Goal: Information Seeking & Learning: Learn about a topic

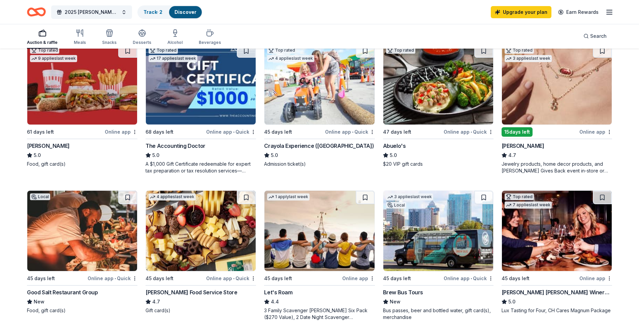
scroll to position [373, 0]
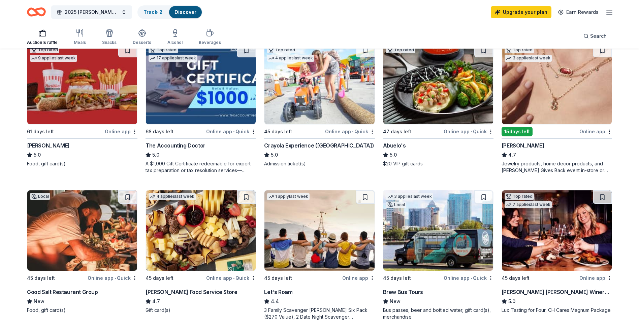
click at [91, 291] on div "Good Salt Restaurant Group" at bounding box center [62, 292] width 71 height 8
click at [396, 145] on div "Abuelo's" at bounding box center [394, 145] width 23 height 8
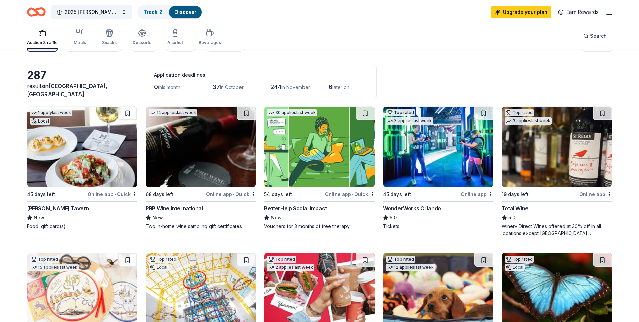
scroll to position [0, 0]
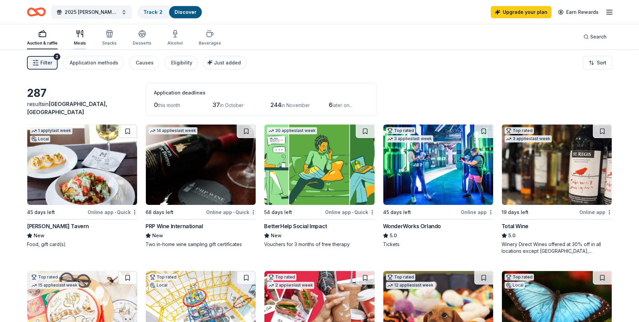
click at [81, 40] on div "Meals" at bounding box center [80, 42] width 12 height 5
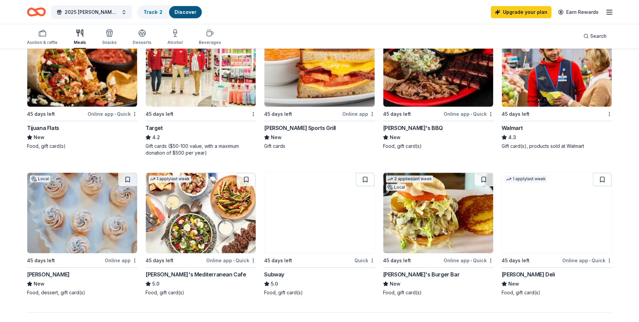
scroll to position [395, 0]
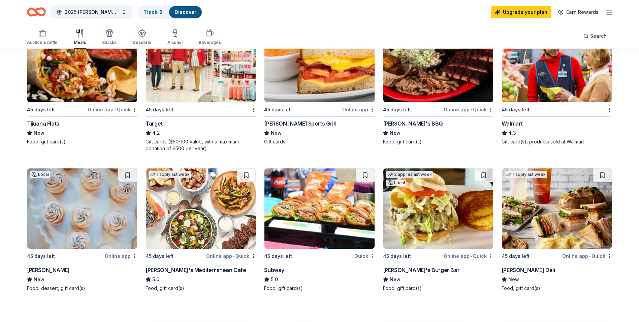
click at [519, 122] on div "Walmart" at bounding box center [512, 123] width 21 height 8
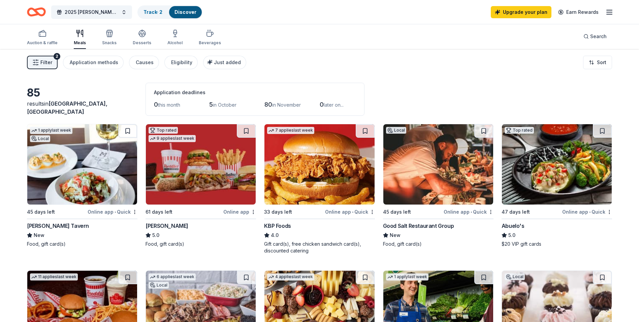
scroll to position [0, 0]
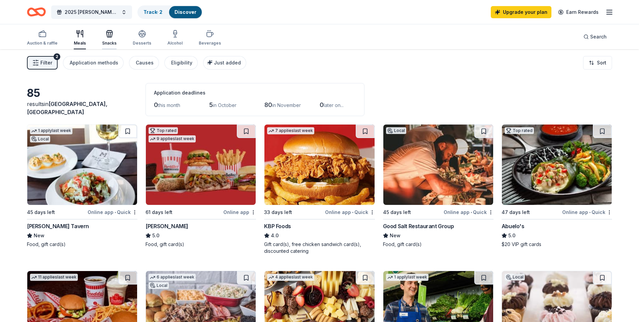
click at [112, 38] on div "Snacks" at bounding box center [109, 38] width 14 height 16
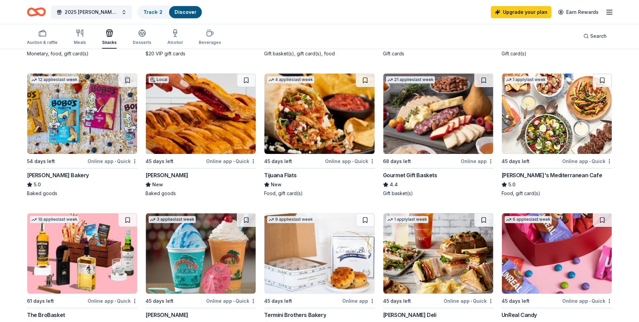
scroll to position [1, 0]
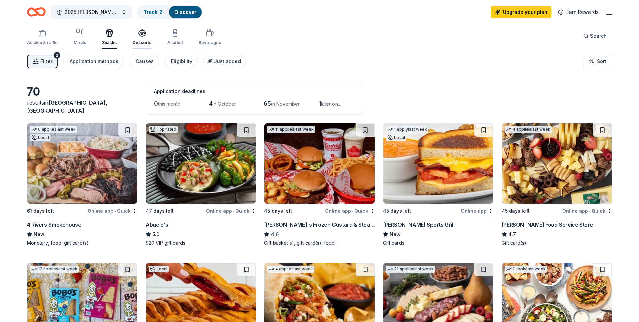
click at [146, 43] on div "Desserts" at bounding box center [142, 42] width 19 height 5
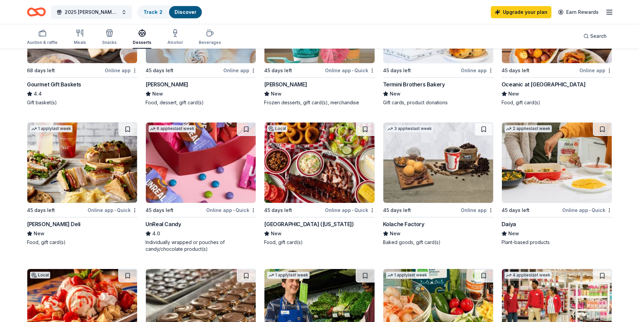
scroll to position [562, 0]
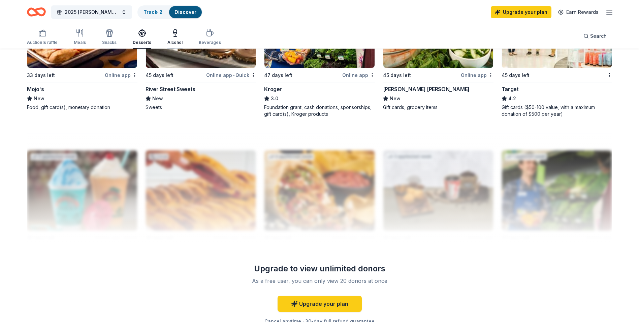
click at [176, 42] on div "Alcohol" at bounding box center [175, 42] width 15 height 5
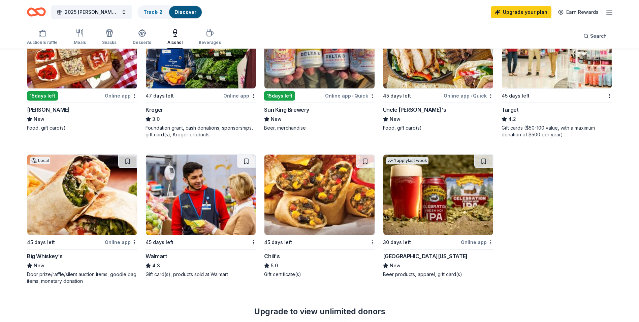
scroll to position [436, 0]
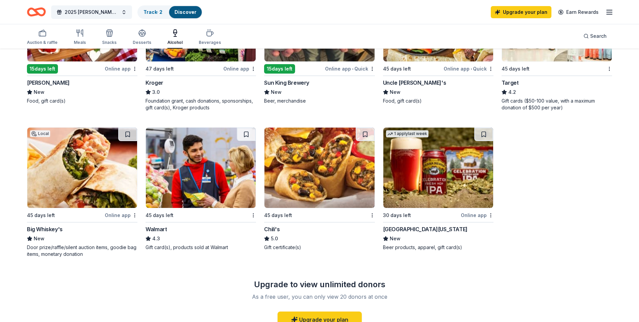
click at [279, 212] on div "45 days left" at bounding box center [278, 215] width 28 height 8
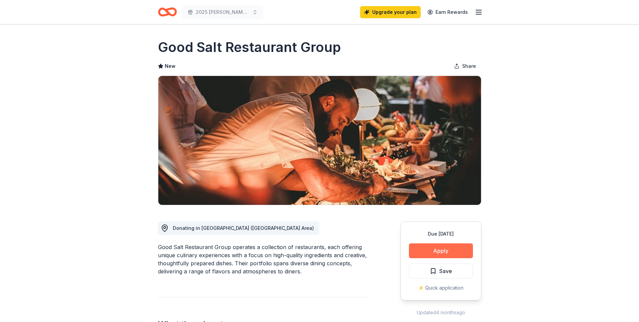
click at [443, 249] on button "Apply" at bounding box center [441, 250] width 64 height 15
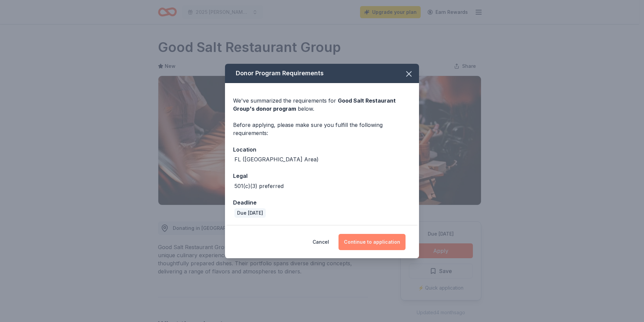
click at [389, 242] on button "Continue to application" at bounding box center [372, 242] width 67 height 16
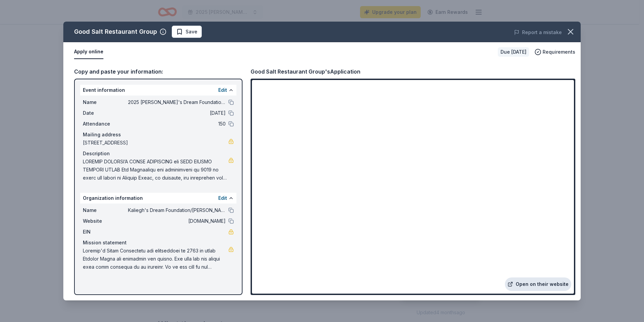
click at [571, 284] on link "Open on their website" at bounding box center [538, 283] width 66 height 13
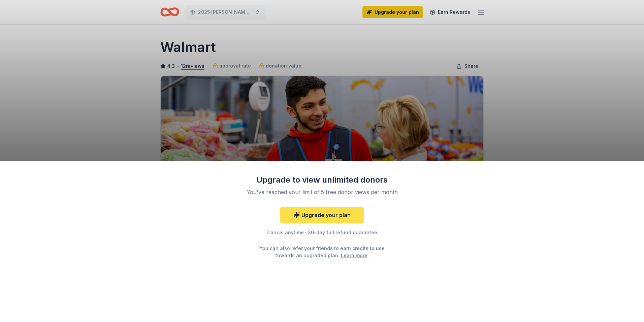
click at [345, 218] on link "Upgrade your plan" at bounding box center [322, 215] width 84 height 16
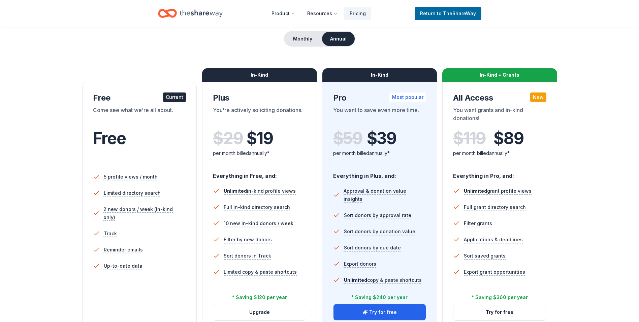
scroll to position [90, 0]
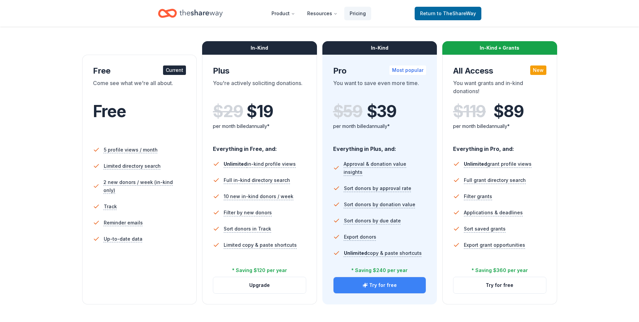
click at [393, 285] on button "Try for free" at bounding box center [380, 285] width 93 height 16
